Goal: Information Seeking & Learning: Learn about a topic

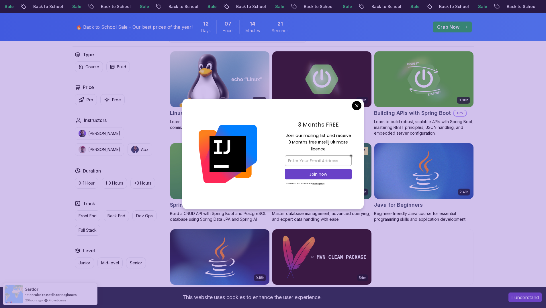
scroll to position [172, 0]
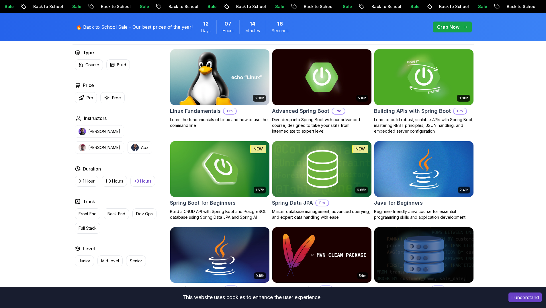
click at [152, 177] on button "+3 Hours" at bounding box center [142, 180] width 25 height 11
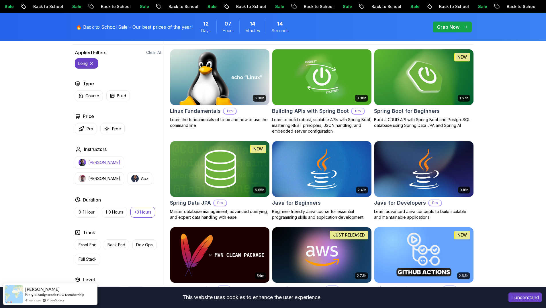
click at [102, 165] on p "[PERSON_NAME]" at bounding box center [104, 162] width 32 height 6
click at [122, 94] on p "Build" at bounding box center [121, 96] width 9 height 6
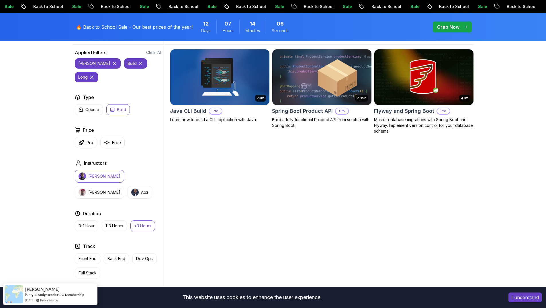
click at [122, 107] on p "Build" at bounding box center [121, 110] width 9 height 6
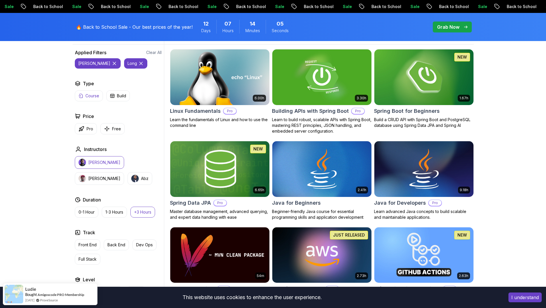
click at [93, 94] on p "Course" at bounding box center [92, 96] width 14 height 6
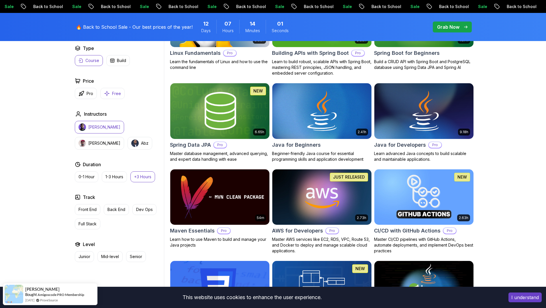
scroll to position [172, 0]
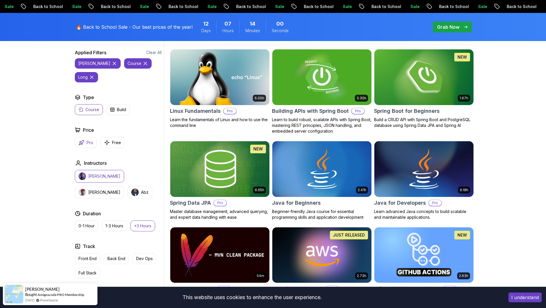
click at [89, 140] on p "Pro" at bounding box center [90, 143] width 7 height 6
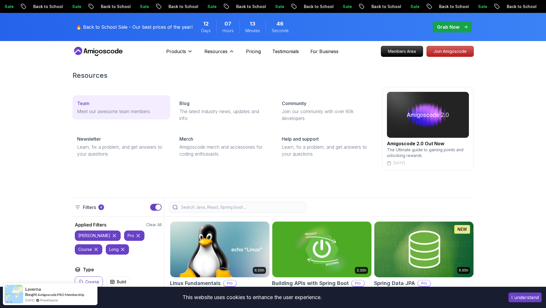
click at [106, 105] on div "Team" at bounding box center [121, 103] width 89 height 7
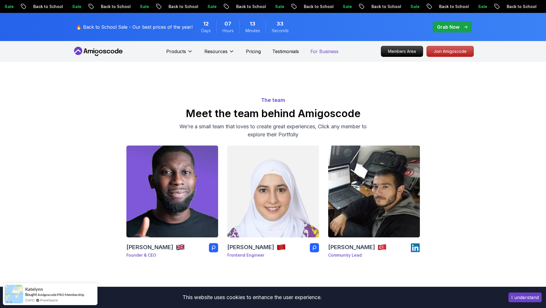
click at [319, 50] on p "For Business" at bounding box center [325, 51] width 28 height 7
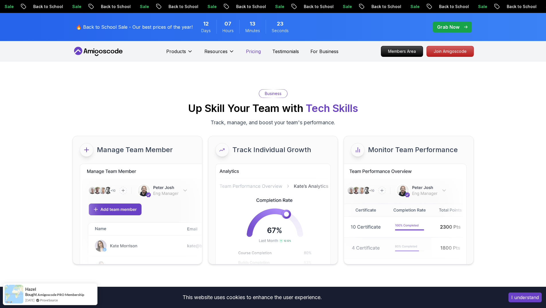
click at [252, 49] on p "Pricing" at bounding box center [253, 51] width 15 height 7
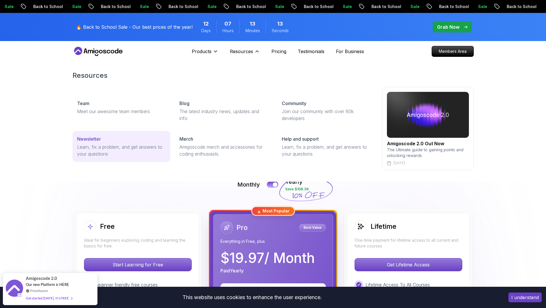
click at [108, 147] on p "Learn, fix a problem, and get answers to your questions" at bounding box center [121, 150] width 89 height 14
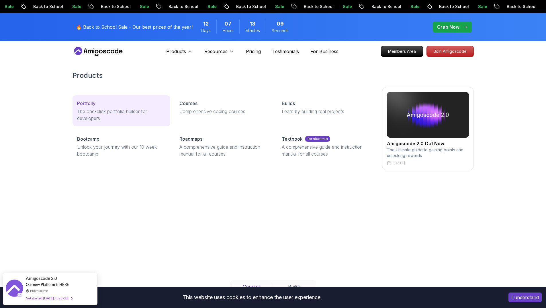
click at [95, 103] on div "Portfolly" at bounding box center [121, 103] width 89 height 7
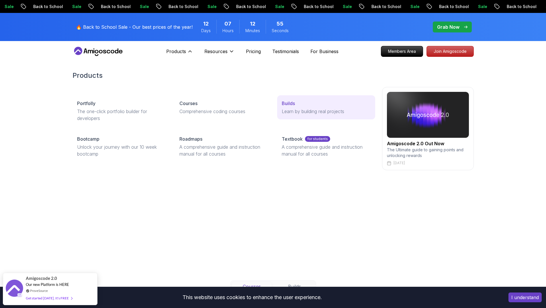
click at [317, 116] on link "Builds Learn by building real projects" at bounding box center [326, 107] width 98 height 24
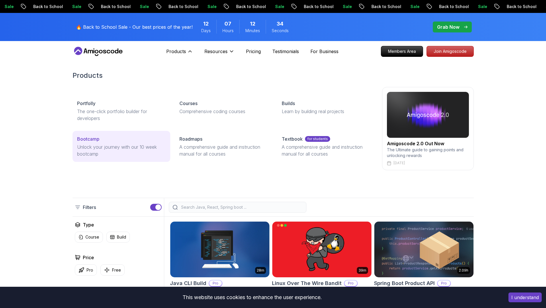
click at [127, 138] on div "Bootcamp" at bounding box center [121, 138] width 89 height 7
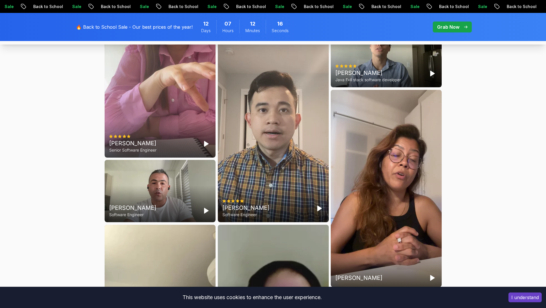
scroll to position [1577, 0]
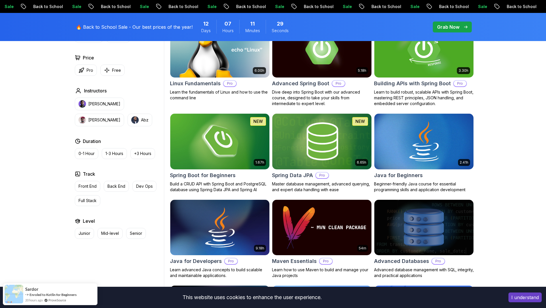
scroll to position [56, 0]
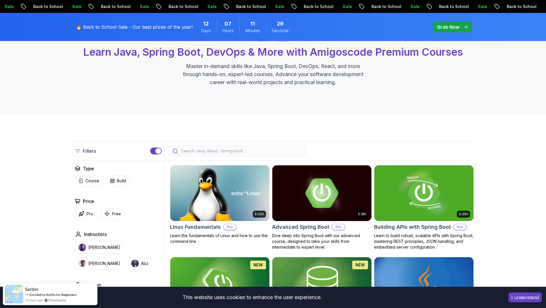
click at [207, 149] on input "search" at bounding box center [241, 151] width 123 height 6
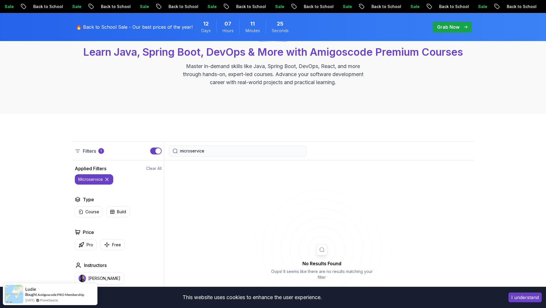
type input "microservices"
